Goal: Task Accomplishment & Management: Manage account settings

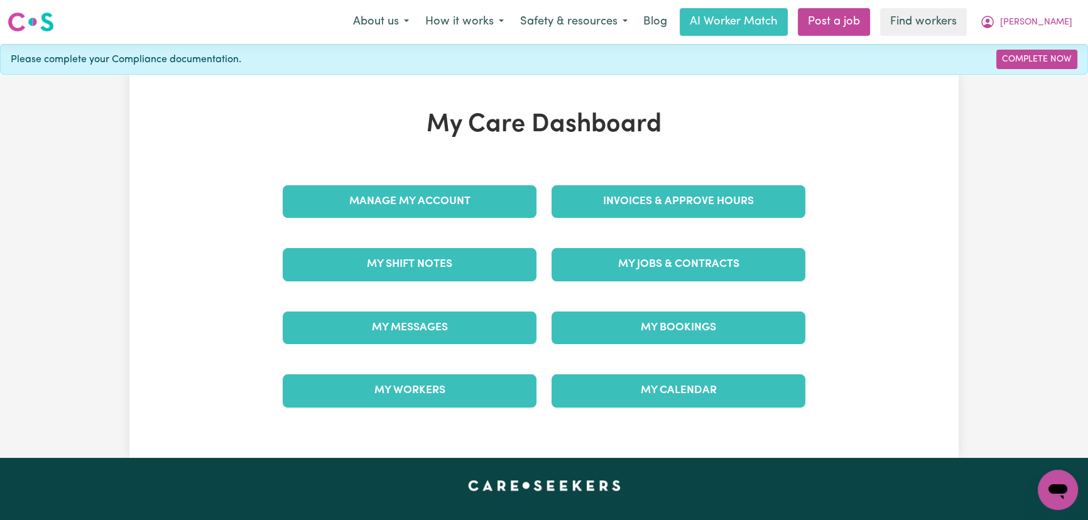
click at [645, 175] on div "Invoices & Approve Hours" at bounding box center [678, 201] width 269 height 63
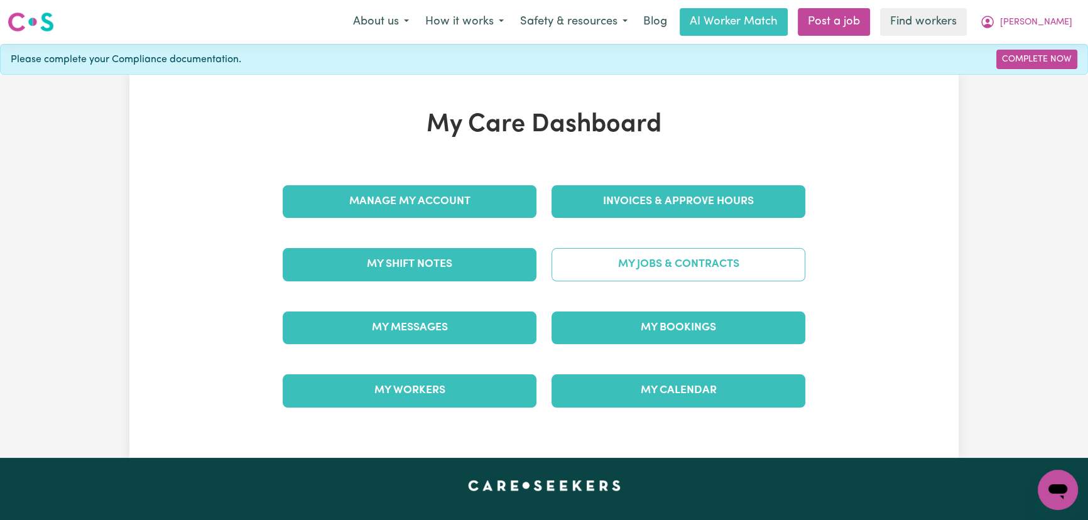
click at [722, 255] on link "My Jobs & Contracts" at bounding box center [679, 264] width 254 height 33
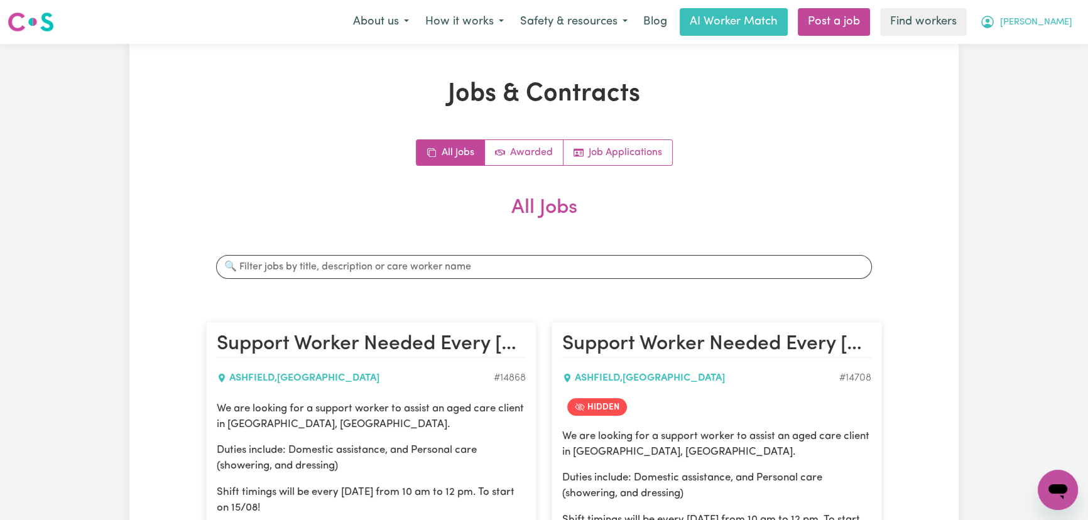
click at [1067, 20] on span "[PERSON_NAME]" at bounding box center [1036, 23] width 72 height 14
click at [1049, 53] on link "My Dashboard" at bounding box center [1030, 49] width 99 height 24
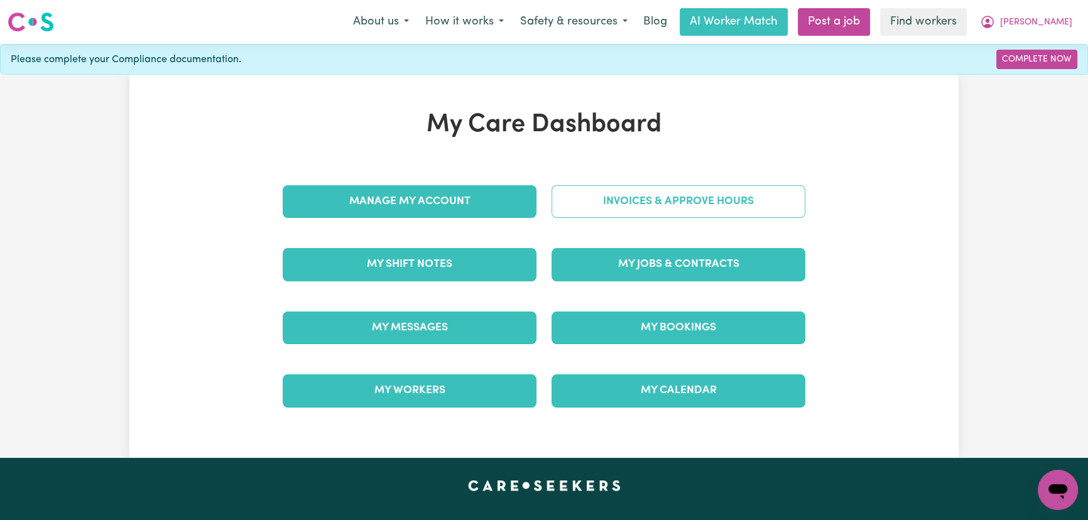
click at [690, 207] on link "Invoices & Approve Hours" at bounding box center [679, 201] width 254 height 33
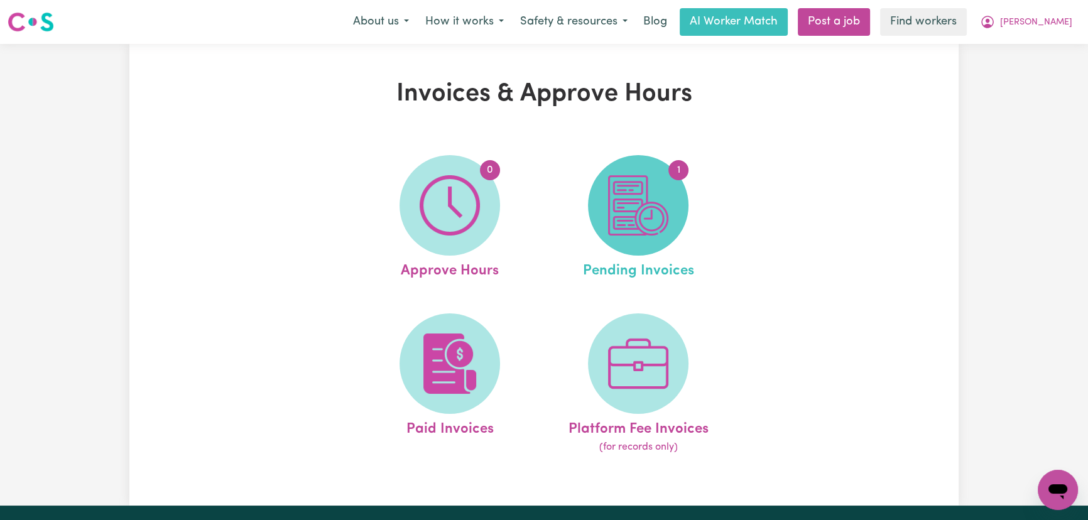
click at [647, 227] on img at bounding box center [638, 205] width 60 height 60
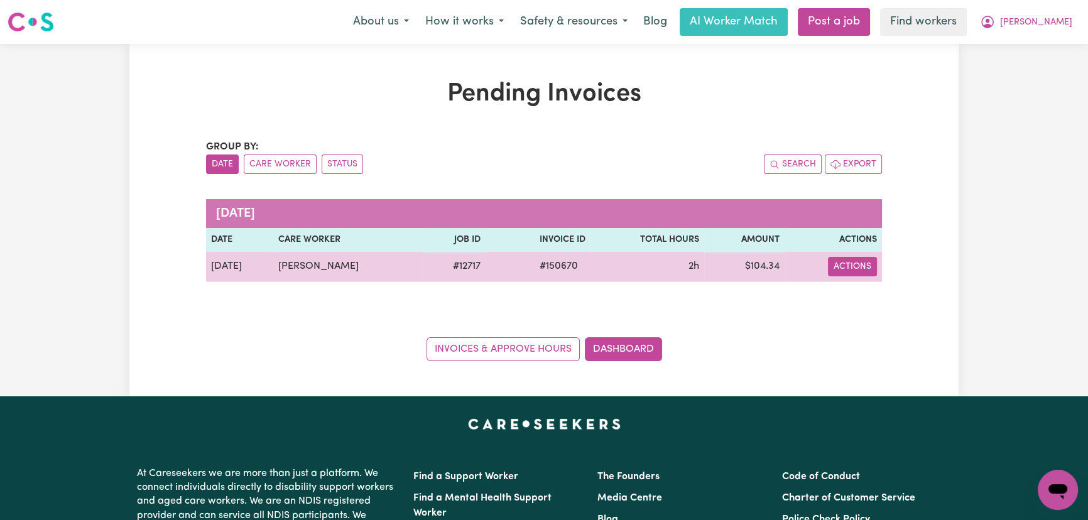
click at [864, 266] on button "Actions" at bounding box center [852, 266] width 49 height 19
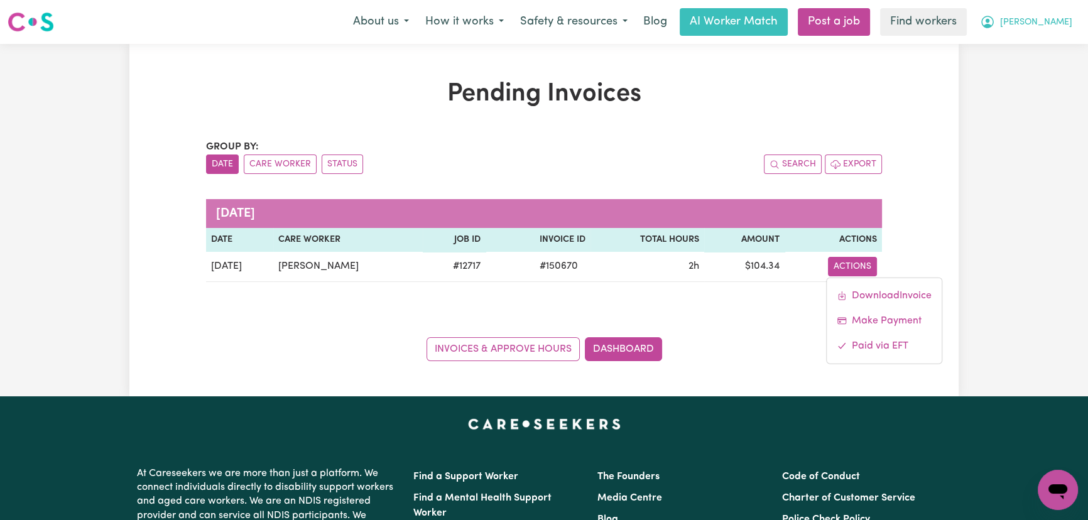
click at [1056, 28] on span "[PERSON_NAME]" at bounding box center [1036, 23] width 72 height 14
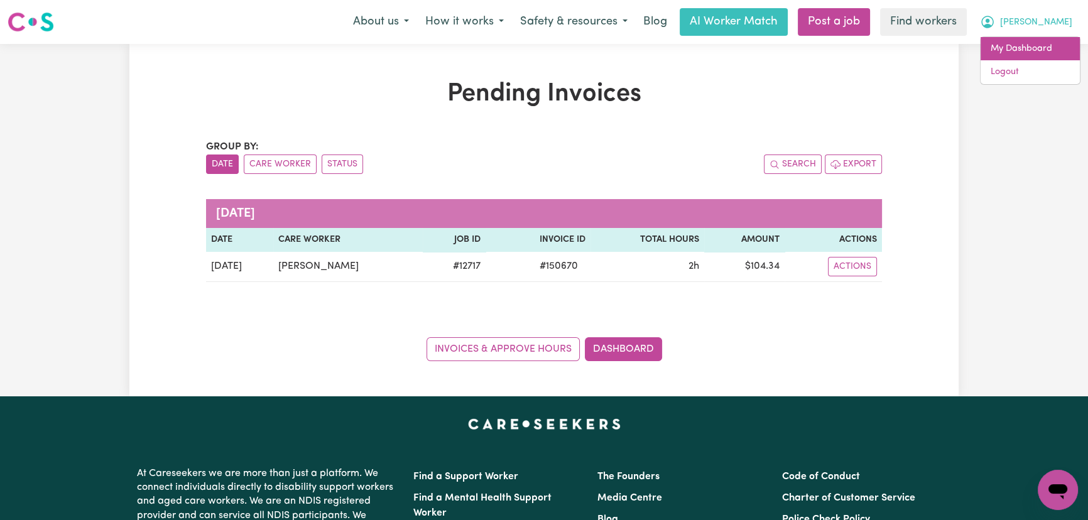
click at [1055, 50] on link "My Dashboard" at bounding box center [1030, 49] width 99 height 24
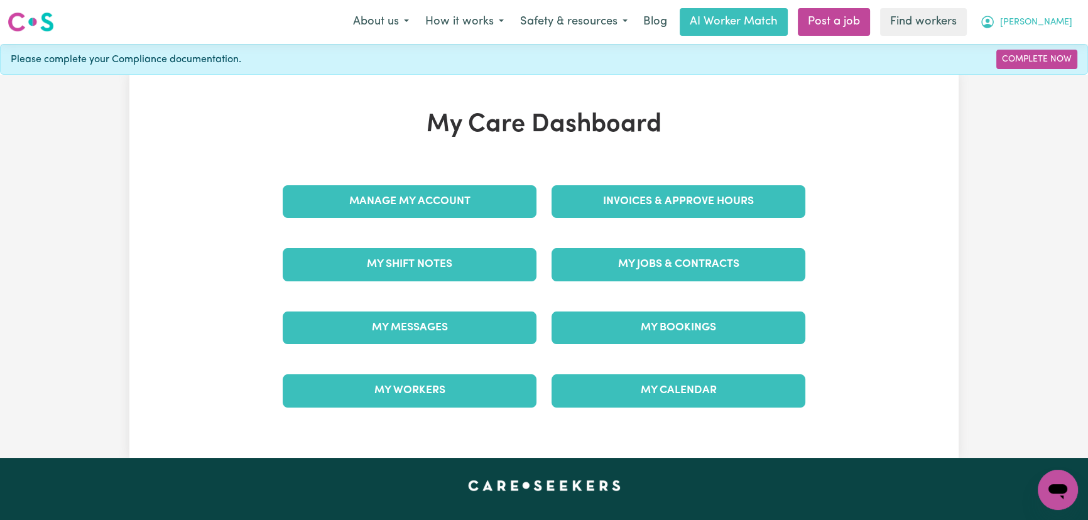
click at [1055, 13] on button "[PERSON_NAME]" at bounding box center [1026, 22] width 109 height 26
click at [1037, 78] on link "Logout" at bounding box center [1030, 72] width 99 height 24
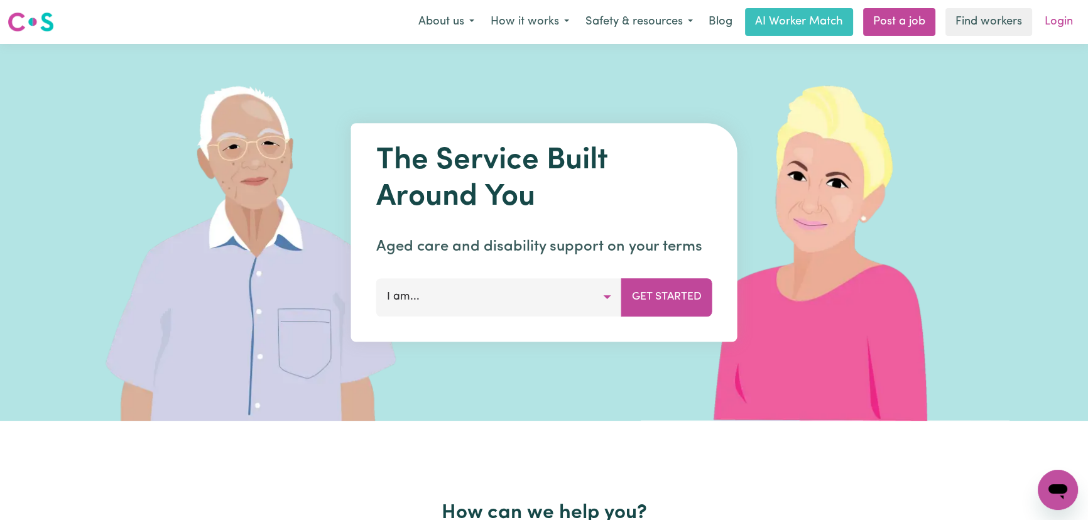
click at [1049, 34] on link "Login" at bounding box center [1058, 22] width 43 height 28
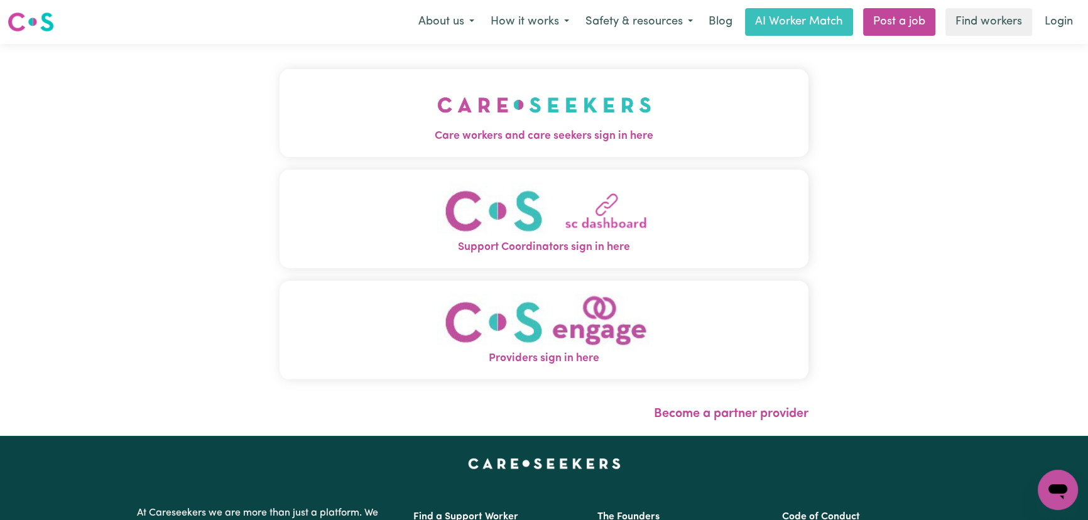
click at [482, 132] on span "Care workers and care seekers sign in here" at bounding box center [544, 136] width 529 height 16
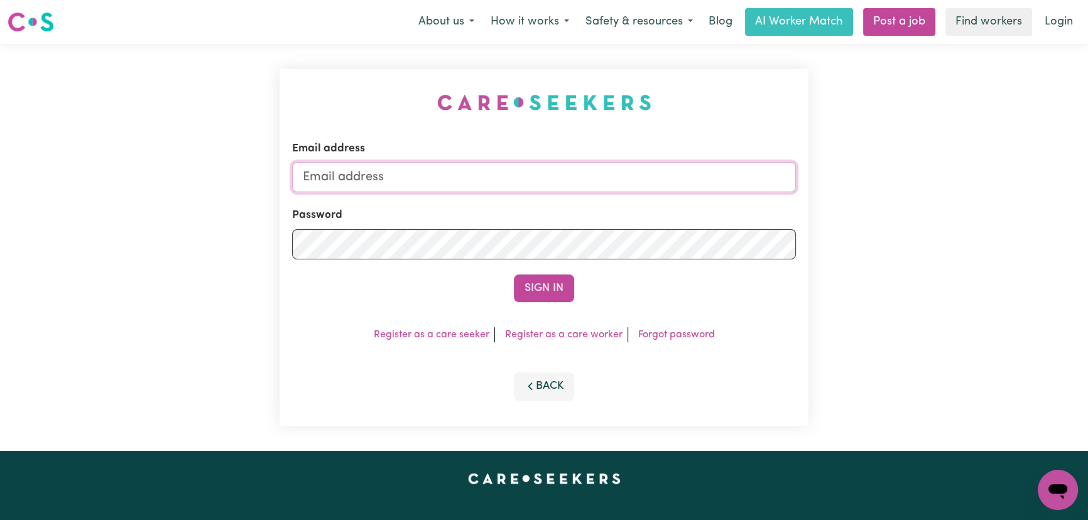
type input "[PERSON_NAME][EMAIL_ADDRESS][DOMAIN_NAME]"
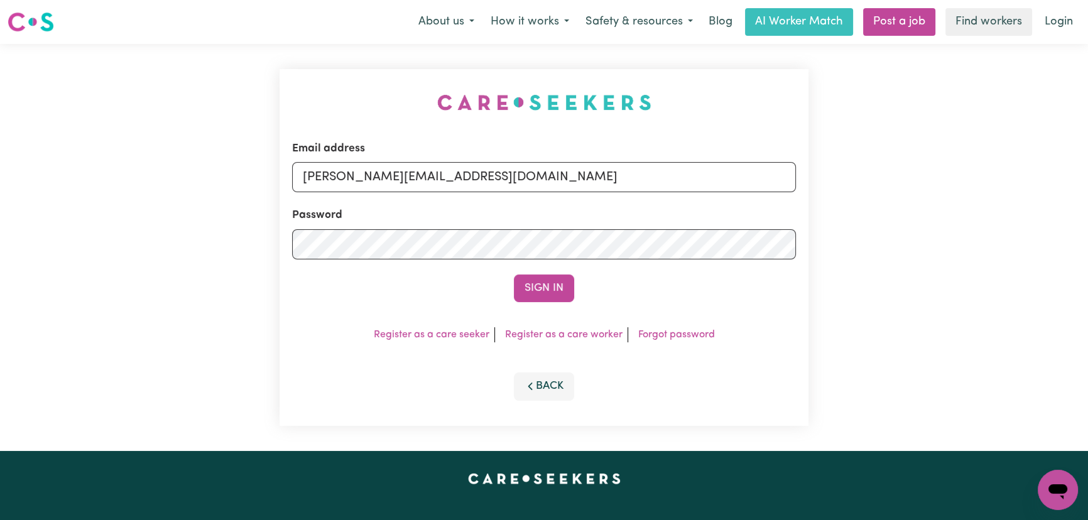
click at [582, 279] on div "Sign In" at bounding box center [544, 289] width 504 height 28
click at [555, 297] on button "Sign In" at bounding box center [544, 289] width 60 height 28
